Goal: Contribute content: Add original content to the website for others to see

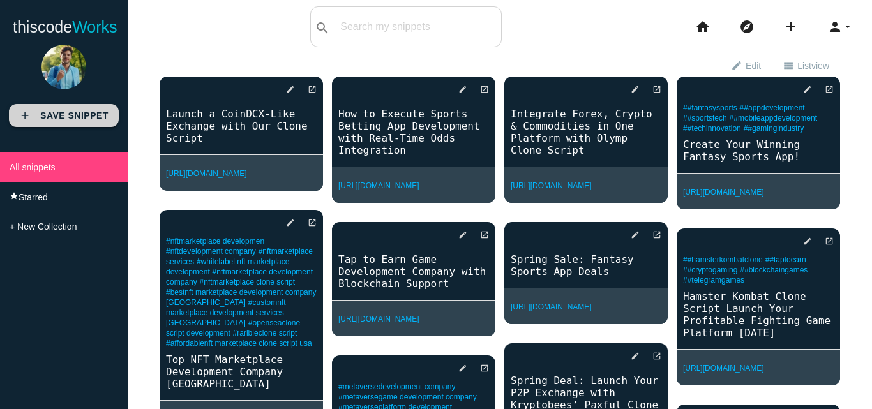
click at [63, 108] on link "add Save Snippet" at bounding box center [64, 115] width 110 height 23
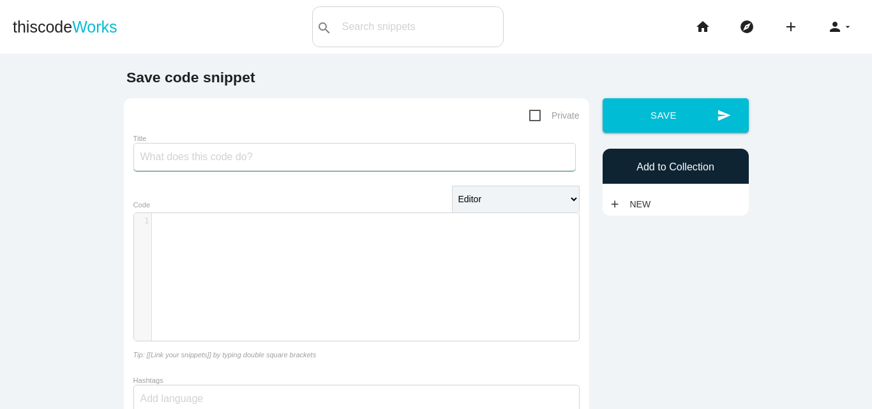
click at [207, 159] on input "Title" at bounding box center [354, 157] width 442 height 28
paste input "How to Start Metaverse Development Step by Step"
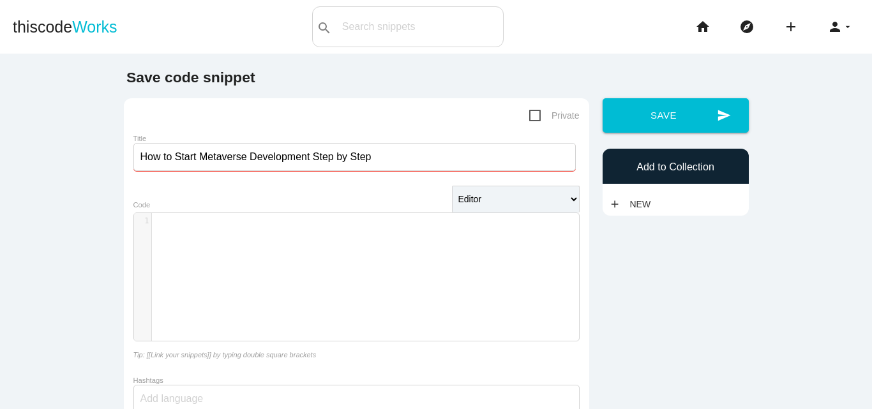
type input "How to Start Metaverse Development Step by Step"
click at [298, 254] on div "​ x 1 ​" at bounding box center [366, 286] width 464 height 147
click at [553, 195] on select "Editor HTML Editor Javascript Editor PHP Editor Python Editor" at bounding box center [516, 199] width 128 height 27
click at [329, 255] on div "​ x 1 ​" at bounding box center [366, 286] width 464 height 147
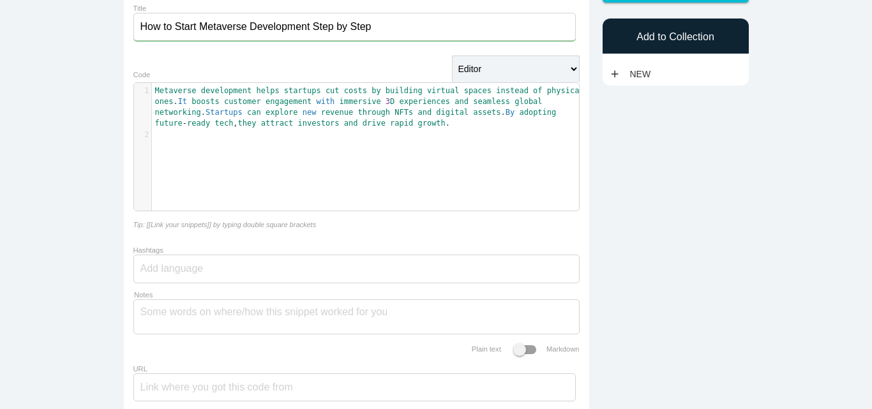
scroll to position [149, 0]
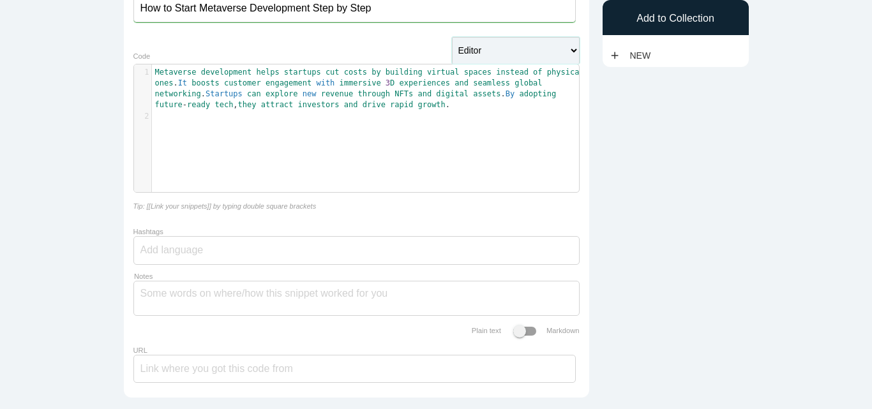
click at [469, 52] on select "Editor HTML Editor Javascript Editor PHP Editor Python Editor" at bounding box center [516, 50] width 128 height 27
click at [661, 187] on div "Save code snippet Private Title How to Start Metaverse Development Step by Step…" at bounding box center [436, 163] width 638 height 485
click at [174, 245] on input "Hashtags" at bounding box center [178, 250] width 77 height 27
click at [194, 250] on input "Hashtags" at bounding box center [178, 250] width 77 height 27
paste input "#MetaverseDevelopmentCompany #MetaverseDevelopmentServices #MetaverseDevelopmen…"
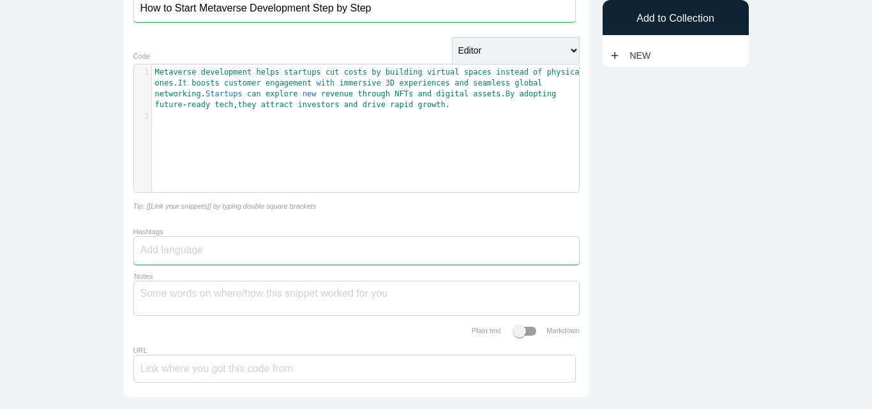
type input "#MetaverseDevelopmentCompany #MetaverseDevelopmentServices #MetaverseDevelopmen…"
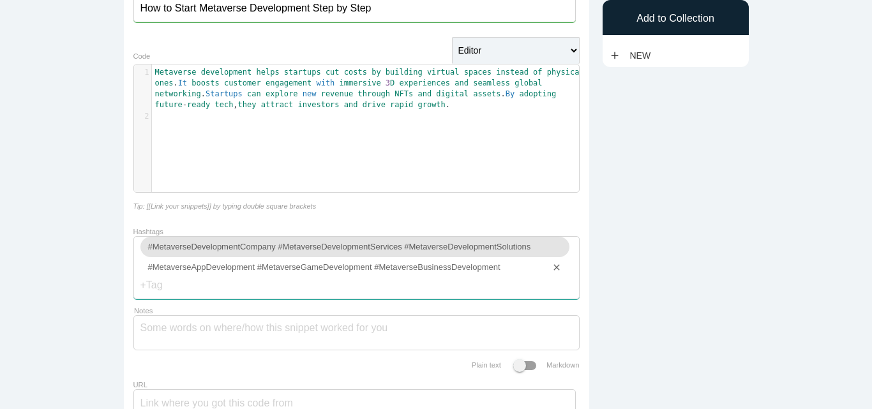
scroll to position [0, 0]
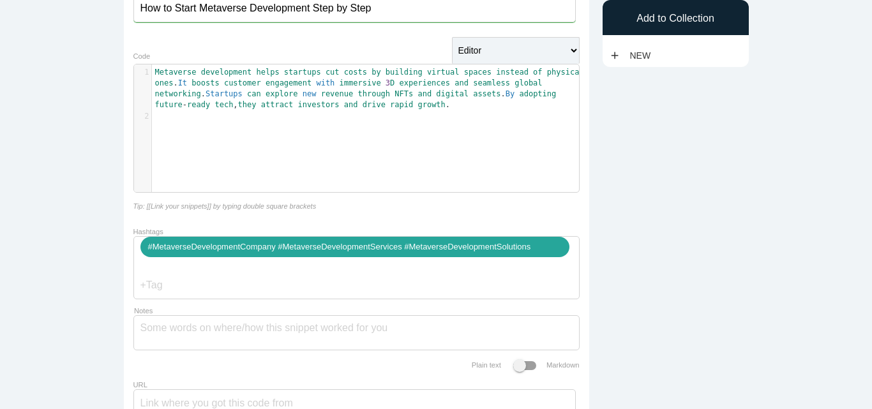
click at [266, 257] on div "#MetaverseDevelopmentCompany #MetaverseDevelopmentServices #MetaverseDevelopmen…" at bounding box center [354, 247] width 429 height 20
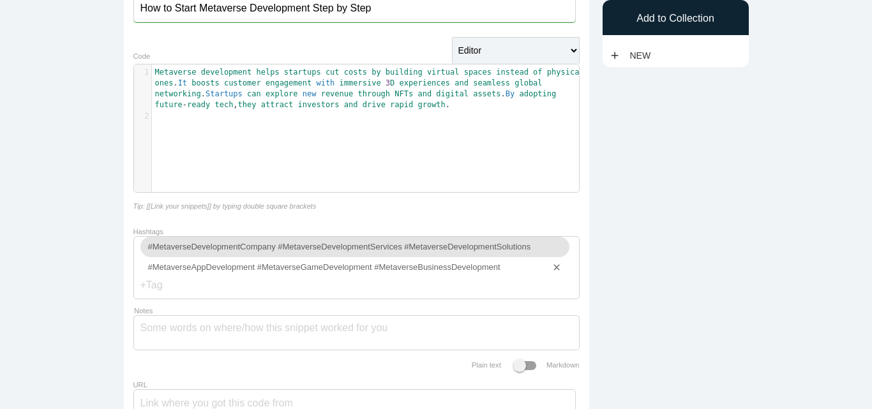
click at [149, 297] on input "Hashtags" at bounding box center [178, 285] width 77 height 27
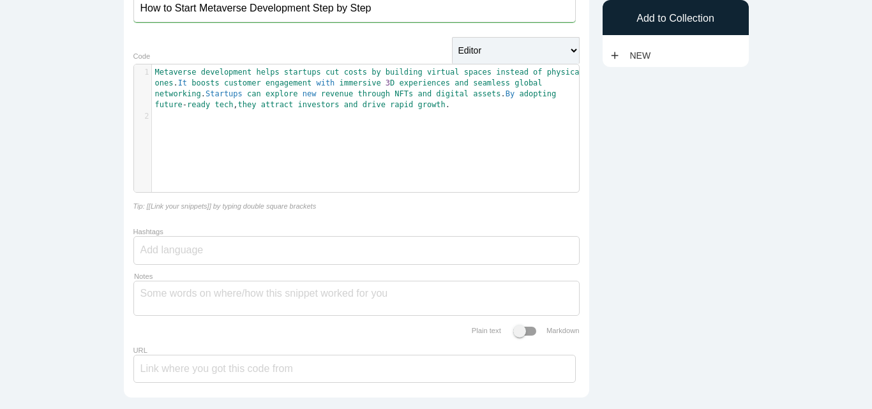
click at [182, 252] on input "Hashtags" at bounding box center [178, 250] width 77 height 27
paste input "Metaverse development company"
type input "Metaverse development company"
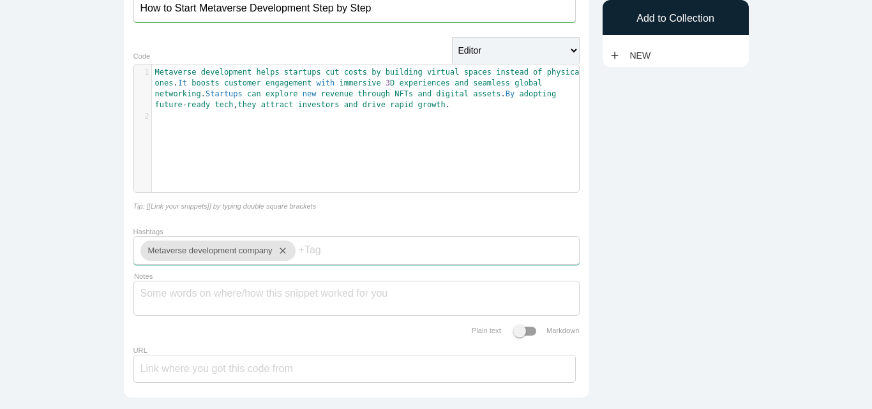
paste input "metaverse development services"
type input "metaverse development services"
paste input "metaverse development solutions"
type input "metaverse development solutions"
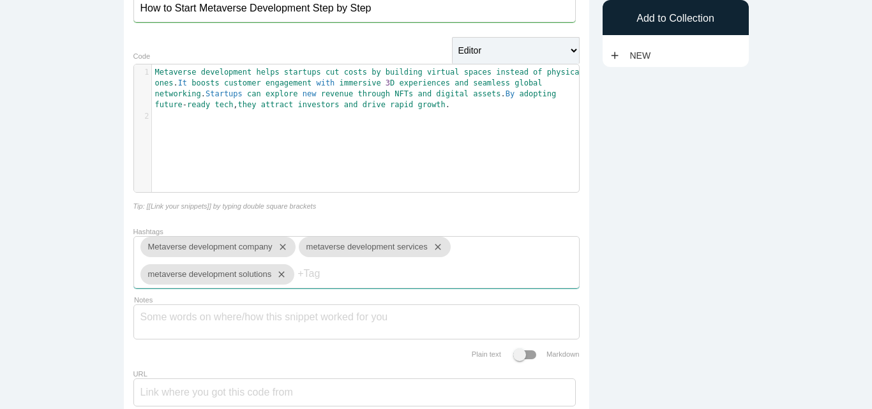
paste input "metaverse app development"
type input "metaverse app development"
paste input "metaverse game development"
type input "metaverse game development"
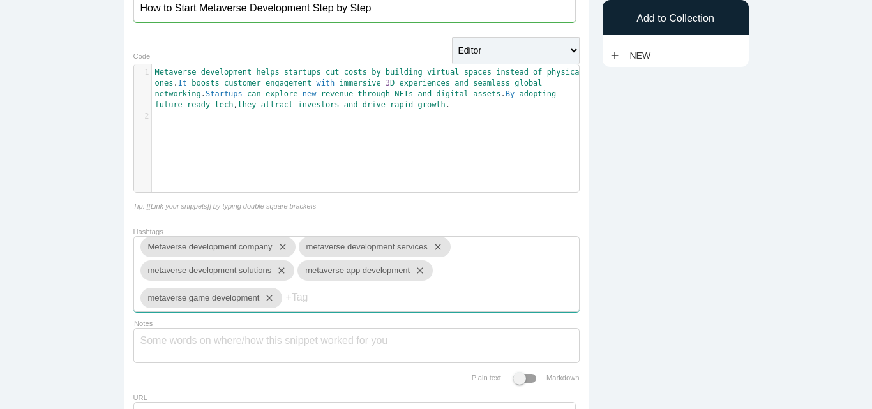
paste input "metaverse business development"
type input "metaverse business development"
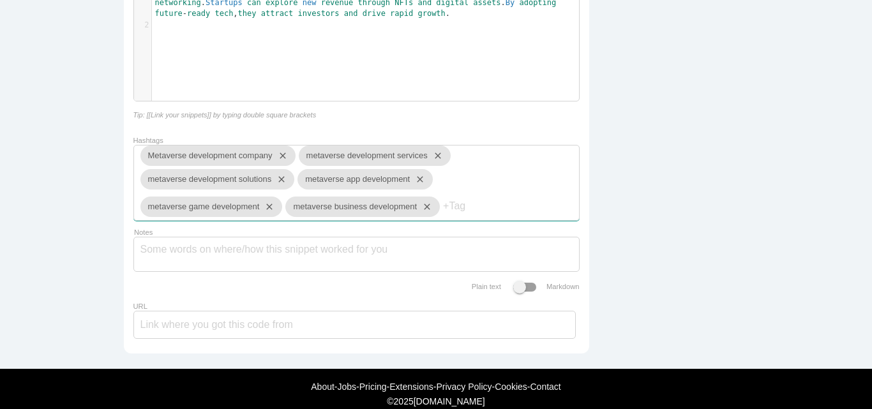
scroll to position [270, 0]
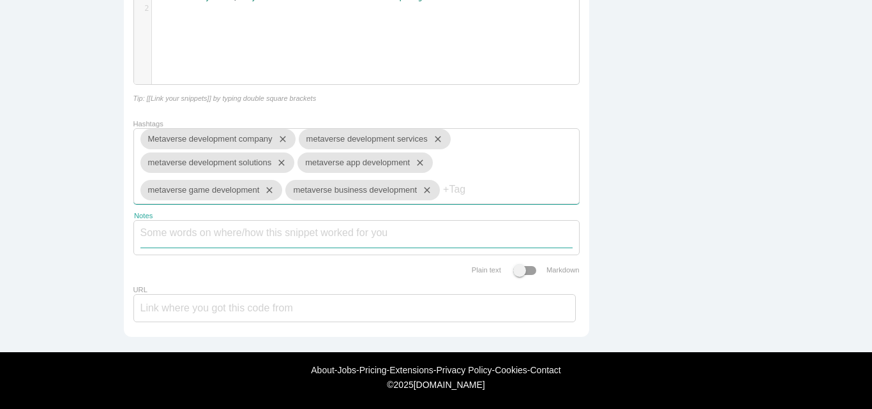
click at [167, 239] on textarea "Notes" at bounding box center [356, 234] width 432 height 27
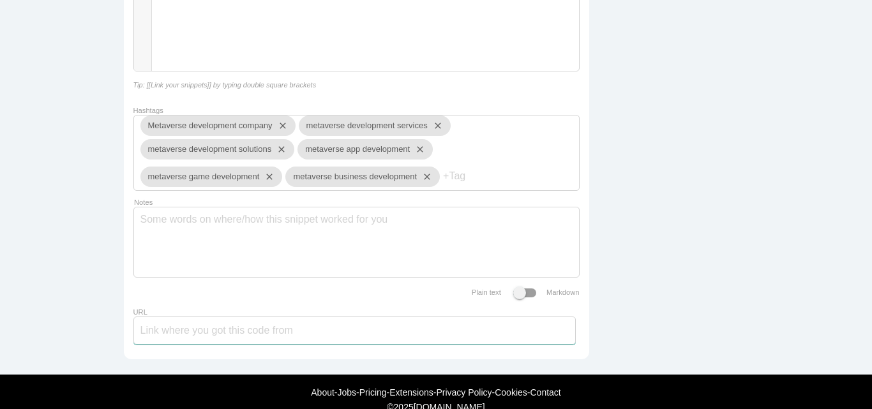
click at [222, 335] on input "URL" at bounding box center [354, 331] width 442 height 28
paste input "https://www.kryptobees.com/metaverse-development-company"
type input "https://www.kryptobees.com/metaverse-development-company"
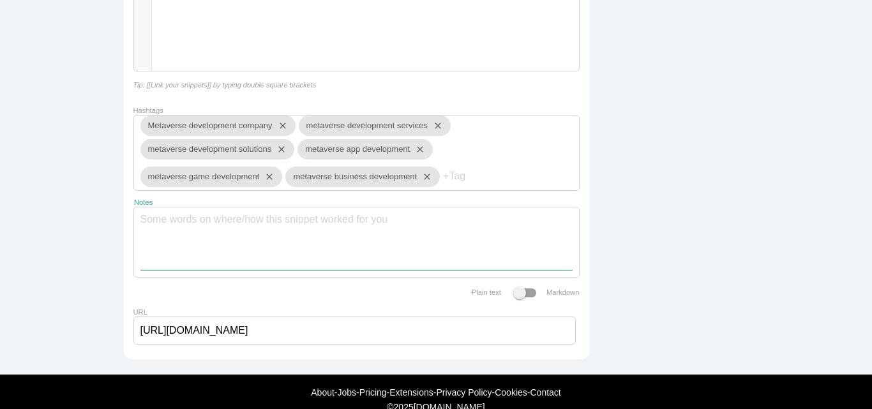
click at [199, 230] on textarea "Notes" at bounding box center [356, 238] width 432 height 63
drag, startPoint x: 402, startPoint y: 235, endPoint x: 143, endPoint y: 233, distance: 258.6
click at [143, 233] on textarea "Notes" at bounding box center [356, 238] width 432 height 63
click at [188, 229] on textarea "Notes" at bounding box center [356, 238] width 432 height 63
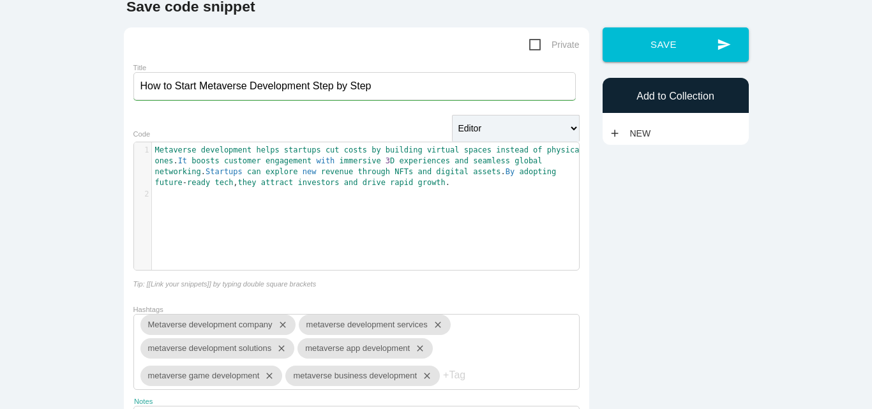
scroll to position [0, 0]
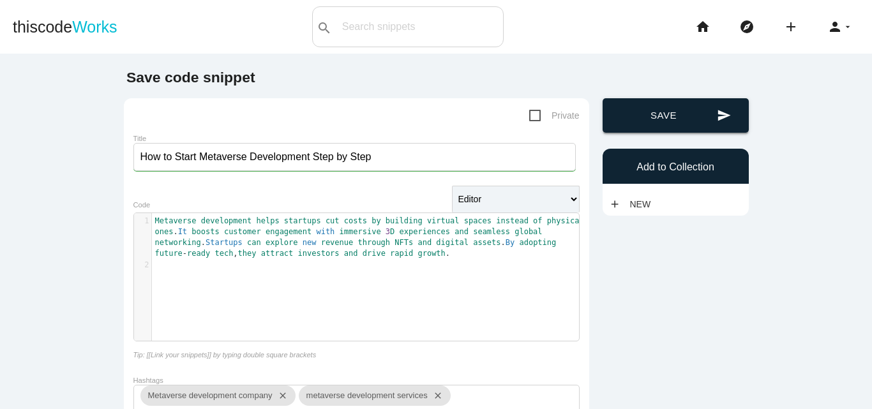
type textarea "go to aspire to develop metaverse technology for their business needs."
click at [668, 109] on button "send Save" at bounding box center [676, 115] width 146 height 34
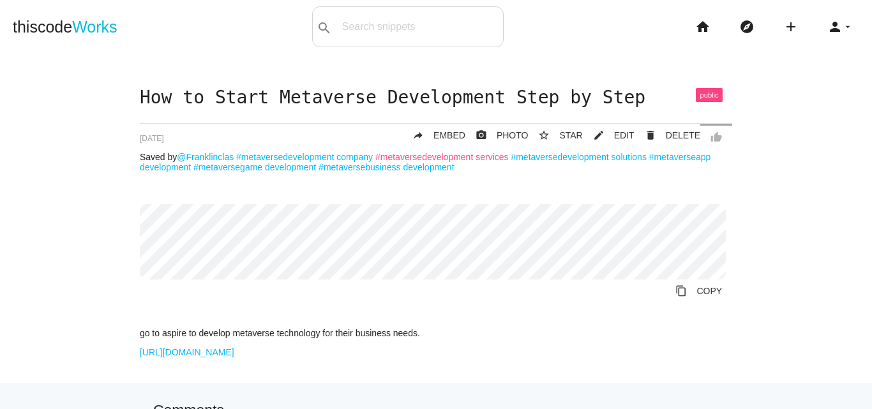
click at [399, 162] on link "#metaversedevelopment services" at bounding box center [441, 157] width 133 height 10
